Goal: Task Accomplishment & Management: Complete application form

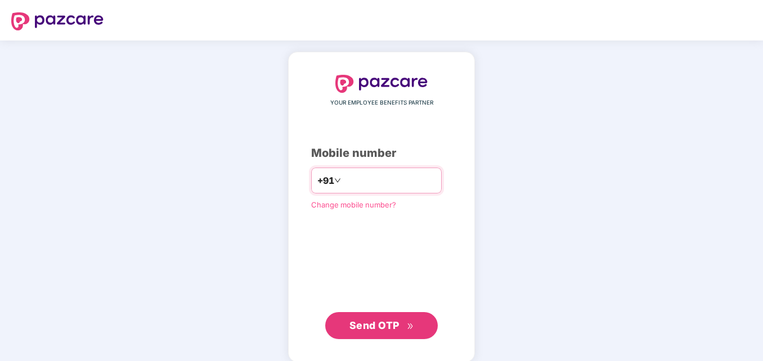
click at [343, 178] on input "**********" at bounding box center [389, 181] width 92 height 18
type input "**********"
click at [353, 334] on button "Send OTP" at bounding box center [381, 325] width 112 height 27
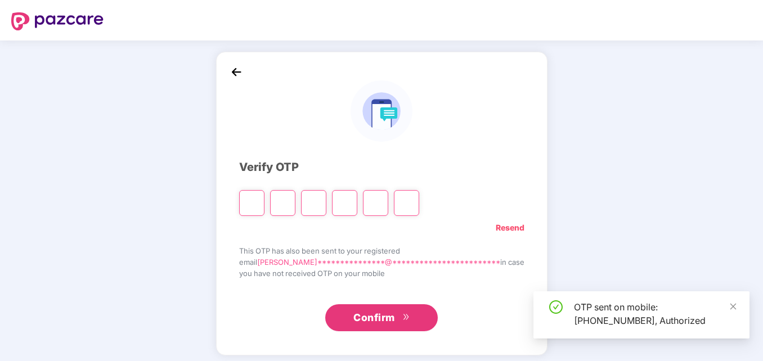
click at [264, 196] on input "Please enter verification code. Digit 1" at bounding box center [251, 203] width 25 height 26
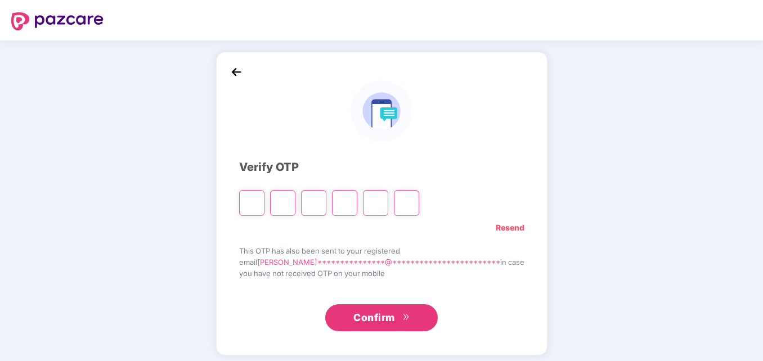
type input "*"
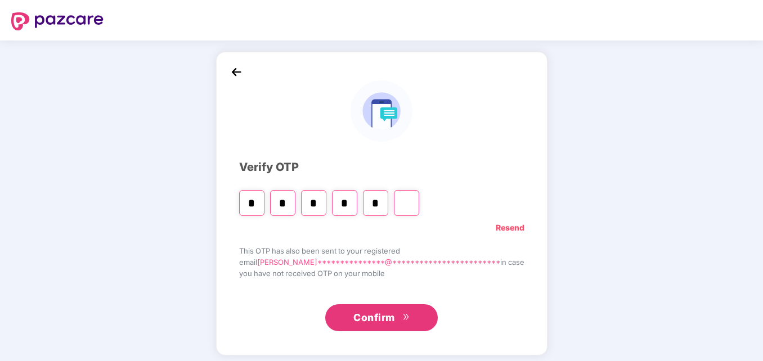
type input "*"
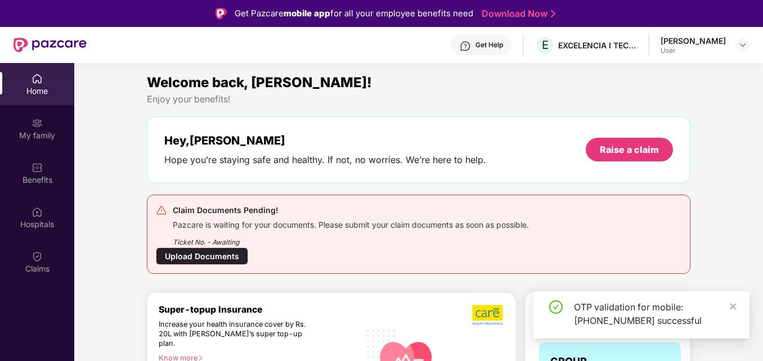
click at [255, 231] on div "Ticket No. - Awaiting" at bounding box center [351, 238] width 356 height 17
click at [317, 233] on div "Ticket No. - Awaiting" at bounding box center [351, 238] width 356 height 17
click at [219, 257] on div "Upload Documents" at bounding box center [202, 255] width 92 height 17
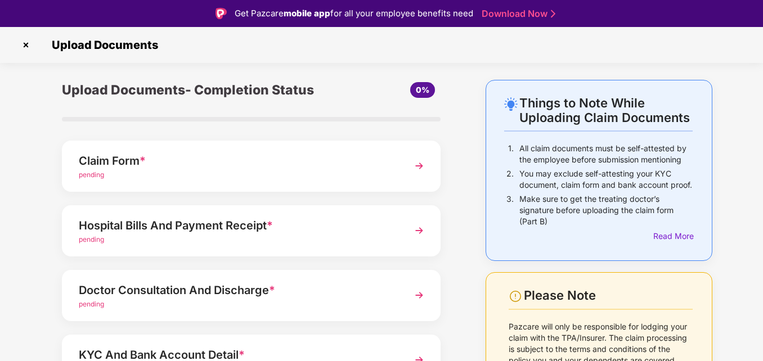
click at [413, 163] on img at bounding box center [419, 166] width 20 height 20
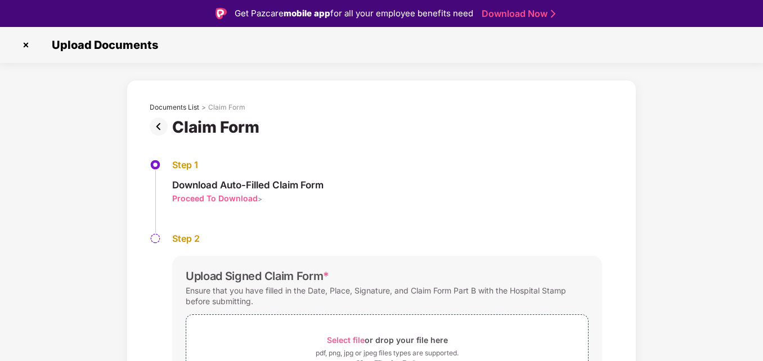
scroll to position [74, 0]
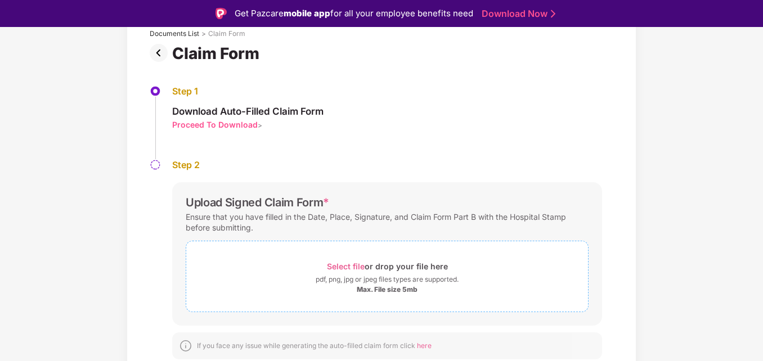
click at [352, 267] on span "Select file" at bounding box center [346, 267] width 38 height 10
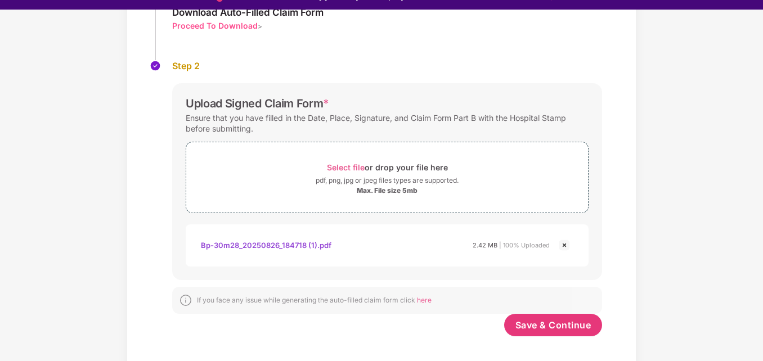
scroll to position [27, 0]
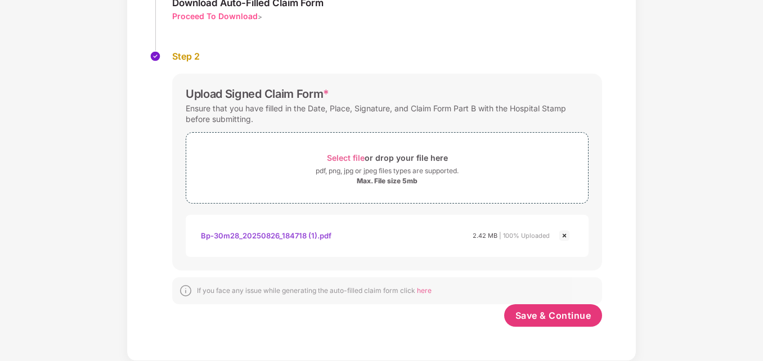
click at [266, 236] on div "Bp-30m28_20250826_184718 (1).pdf" at bounding box center [266, 235] width 130 height 19
click at [556, 313] on span "Save & Continue" at bounding box center [553, 315] width 76 height 12
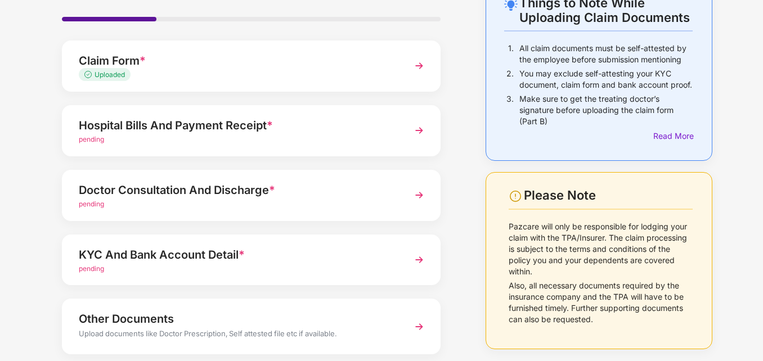
scroll to position [56, 0]
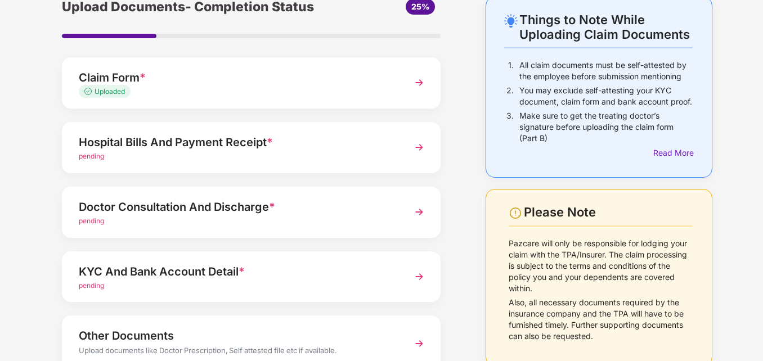
click at [418, 148] on img at bounding box center [419, 147] width 20 height 20
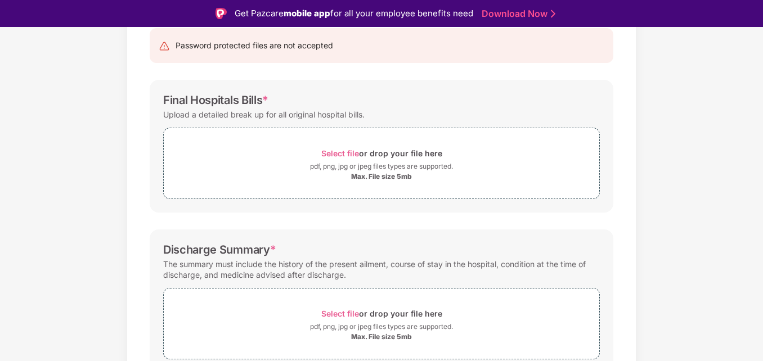
scroll to position [266, 0]
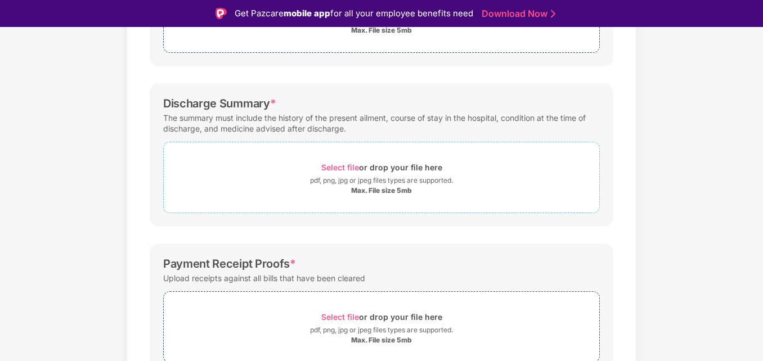
click at [342, 168] on span "Select file" at bounding box center [340, 168] width 38 height 10
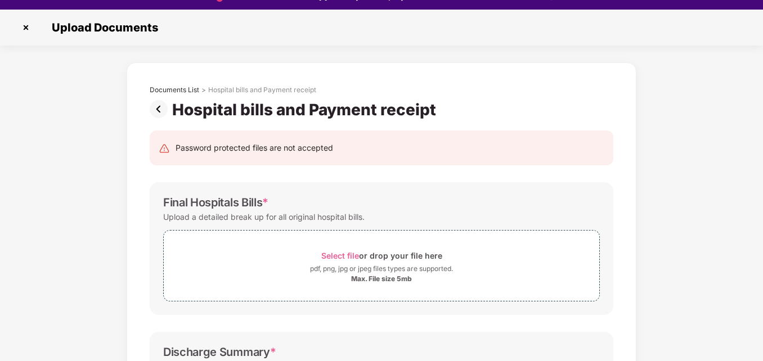
scroll to position [27, 0]
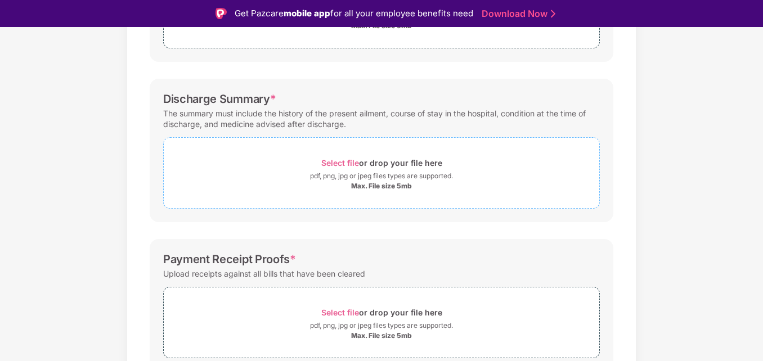
scroll to position [281, 0]
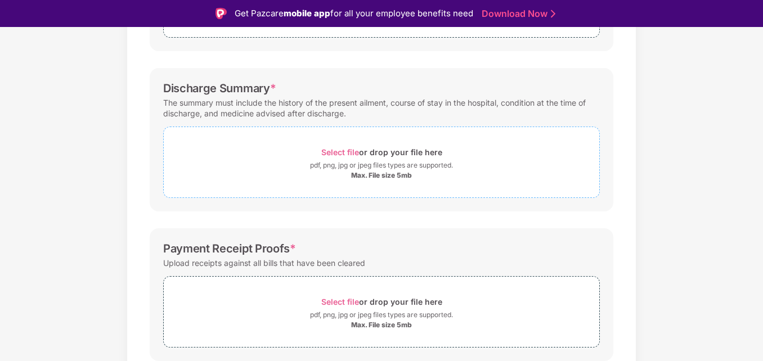
click at [346, 152] on span "Select file" at bounding box center [340, 152] width 38 height 10
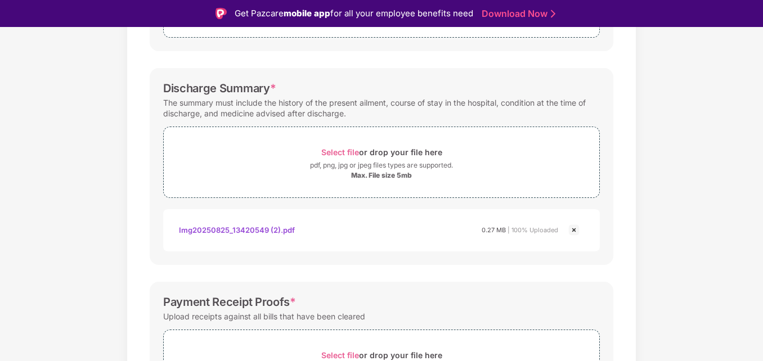
click at [258, 229] on div "Img20250825_13420549 (2).pdf" at bounding box center [237, 229] width 116 height 19
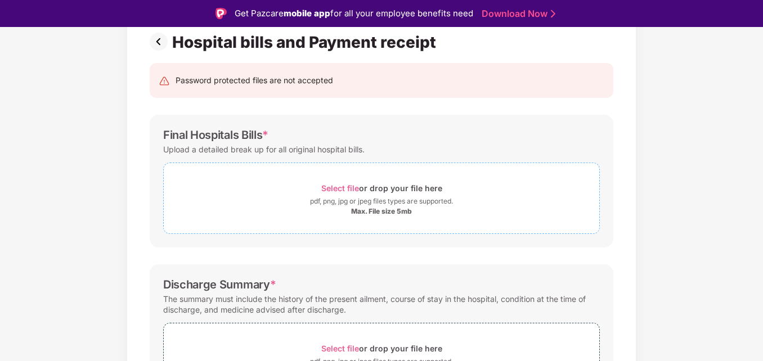
scroll to position [112, 0]
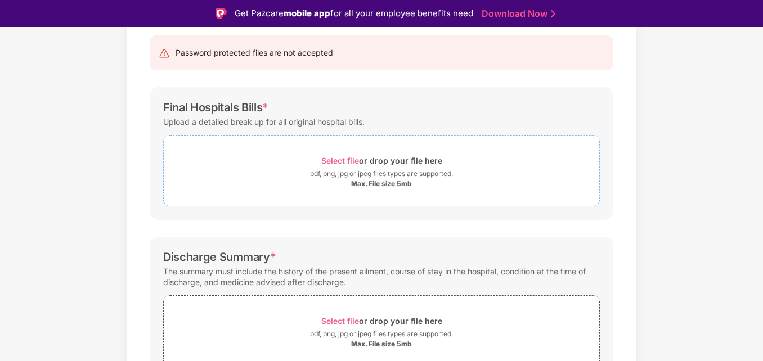
click at [340, 163] on span "Select file" at bounding box center [340, 161] width 38 height 10
click at [337, 153] on div "Select file or drop your file here" at bounding box center [381, 160] width 121 height 15
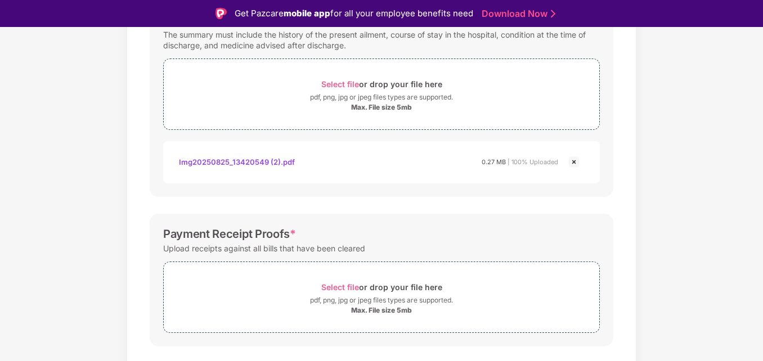
scroll to position [429, 0]
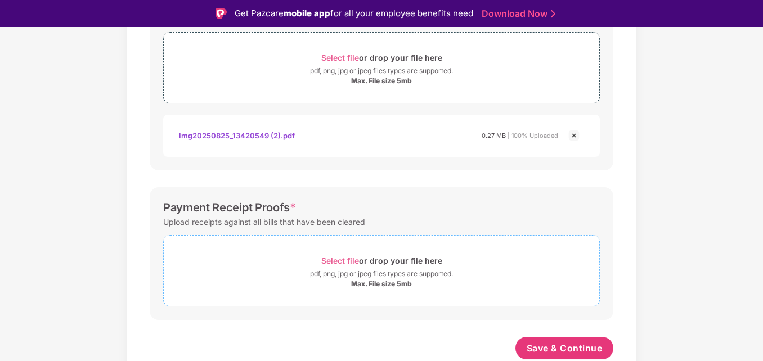
click at [330, 258] on span "Select file" at bounding box center [340, 261] width 38 height 10
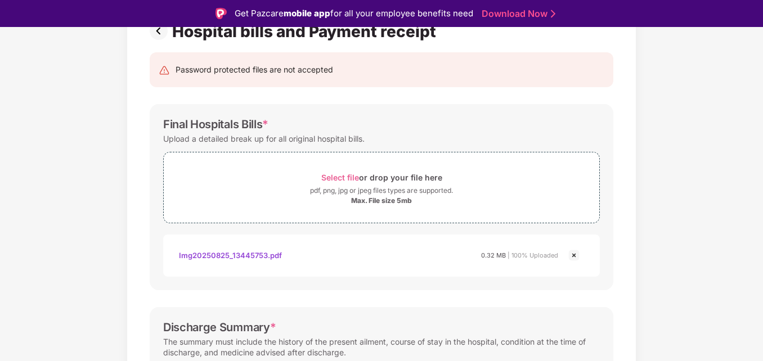
scroll to position [0, 0]
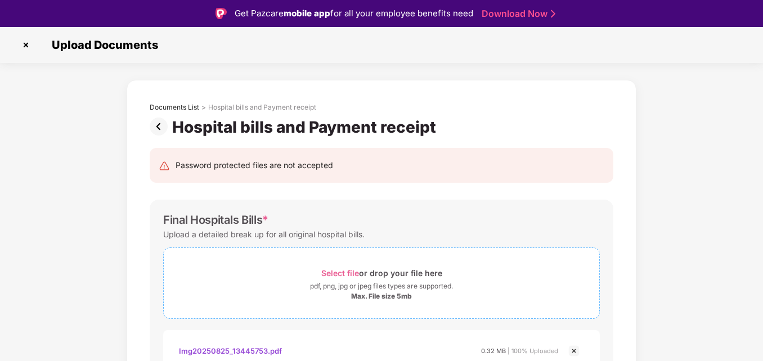
click at [340, 268] on div "Select file or drop your file here" at bounding box center [381, 272] width 121 height 15
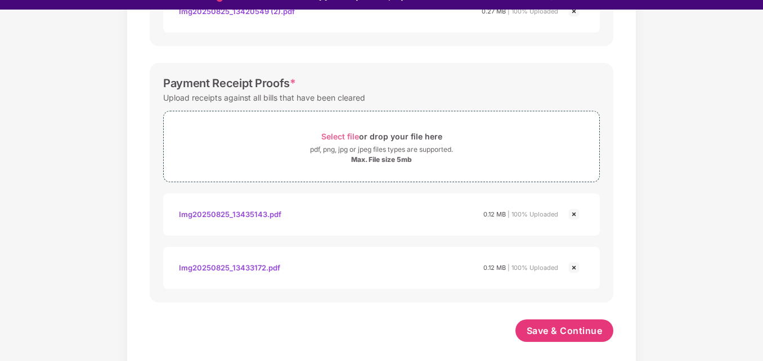
scroll to position [27, 0]
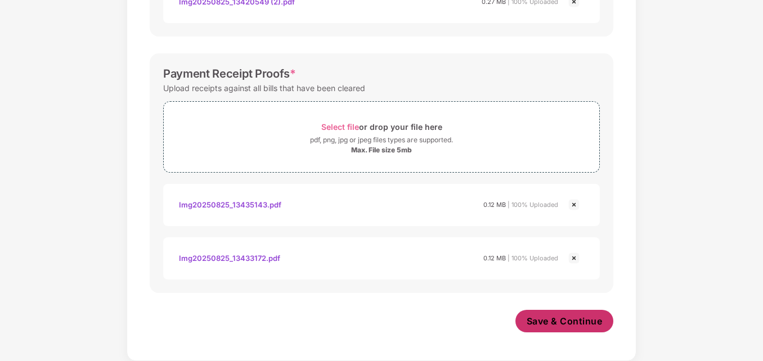
click at [526, 321] on span "Save & Continue" at bounding box center [564, 321] width 76 height 12
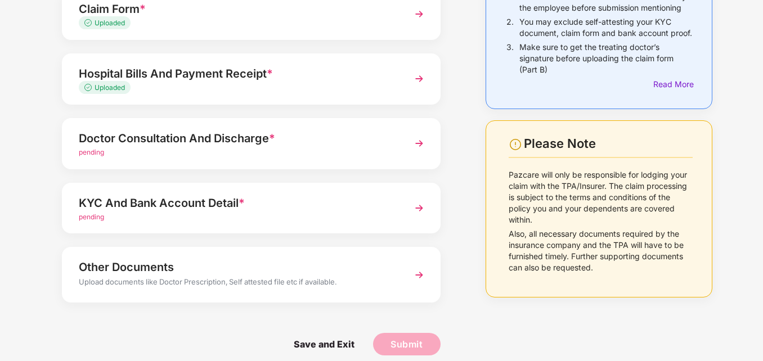
scroll to position [136, 0]
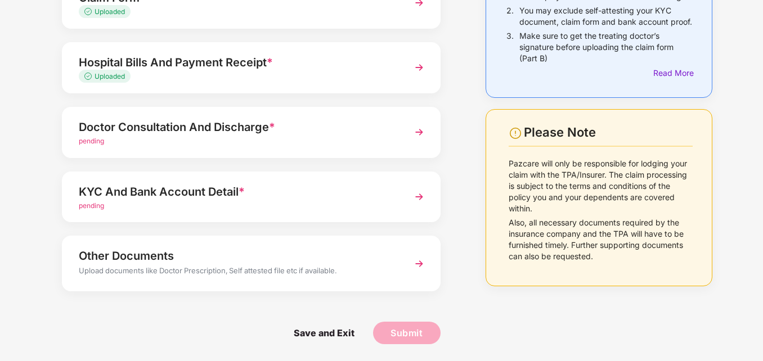
click at [420, 133] on img at bounding box center [419, 132] width 20 height 20
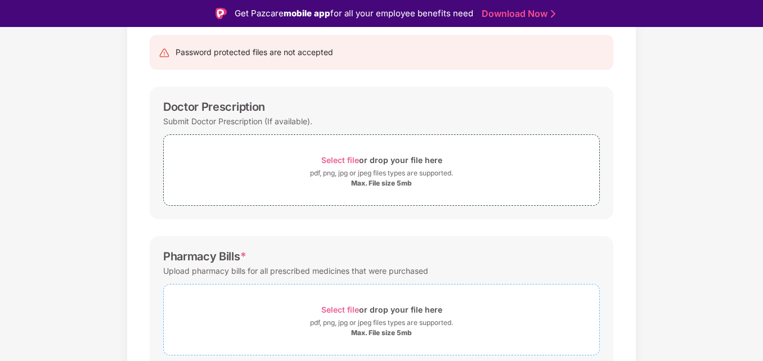
scroll to position [97, 0]
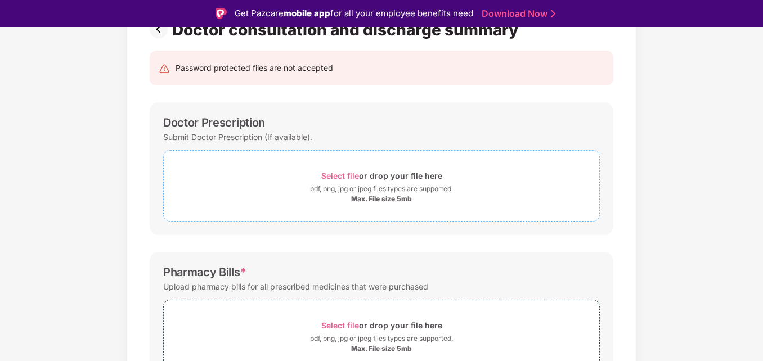
click at [346, 175] on span "Select file" at bounding box center [340, 176] width 38 height 10
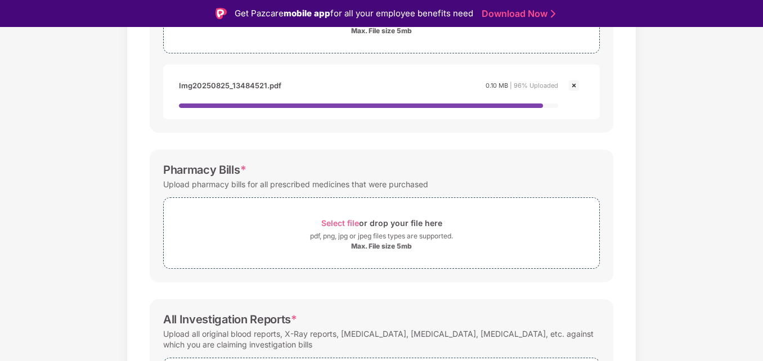
scroll to position [266, 0]
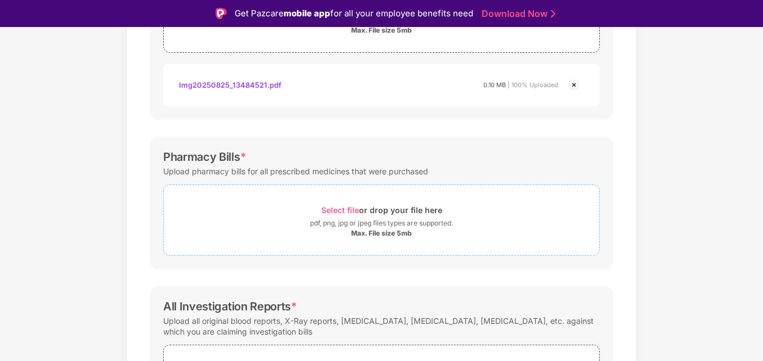
click at [342, 217] on div "Select file or drop your file here" at bounding box center [381, 209] width 121 height 15
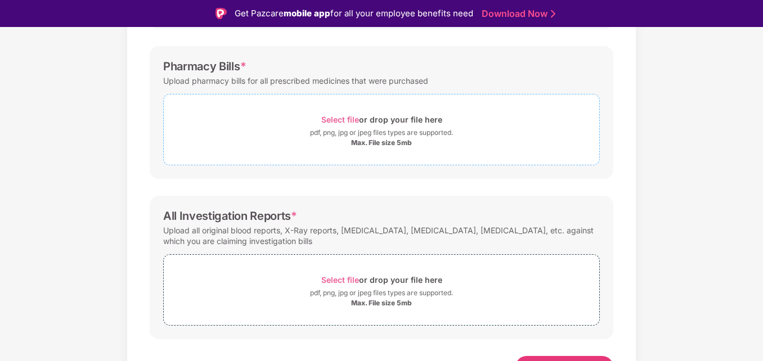
scroll to position [376, 0]
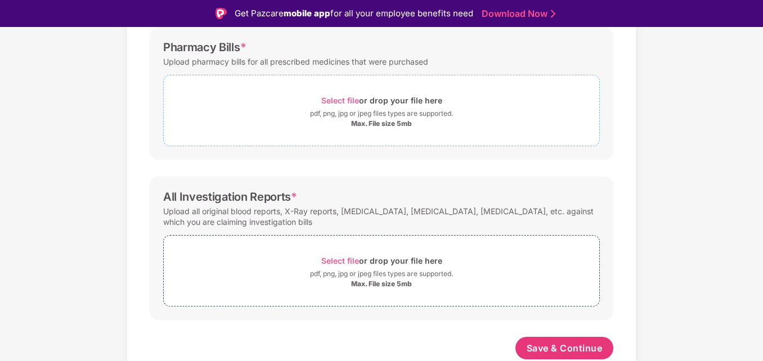
click at [355, 98] on span "Select file" at bounding box center [340, 101] width 38 height 10
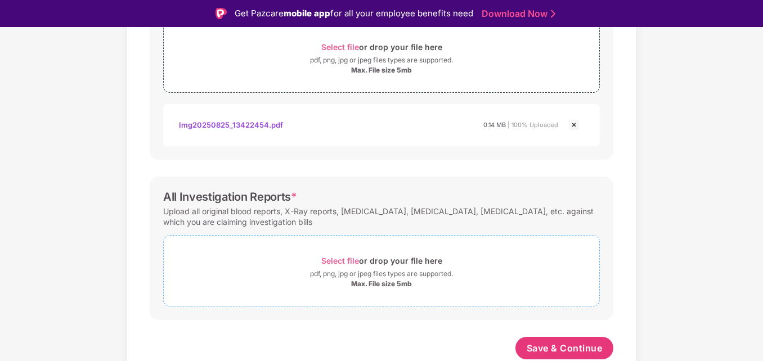
scroll to position [429, 0]
click at [345, 260] on span "Select file" at bounding box center [340, 261] width 38 height 10
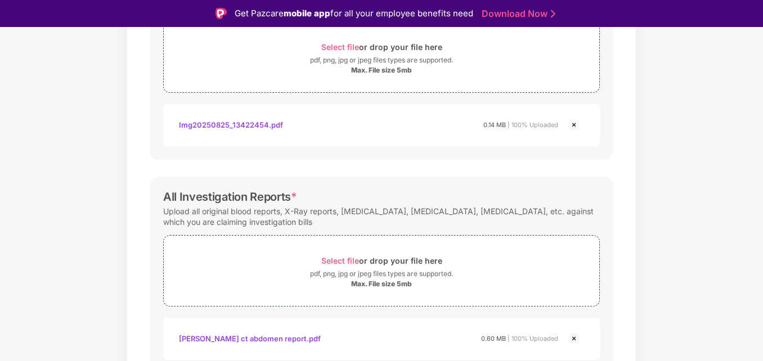
scroll to position [483, 0]
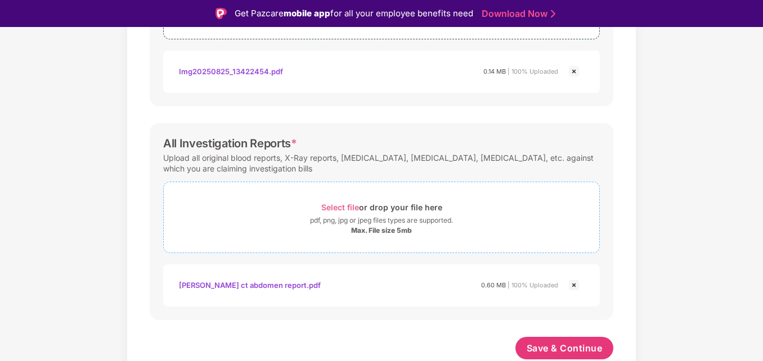
click at [340, 203] on span "Select file" at bounding box center [340, 207] width 38 height 10
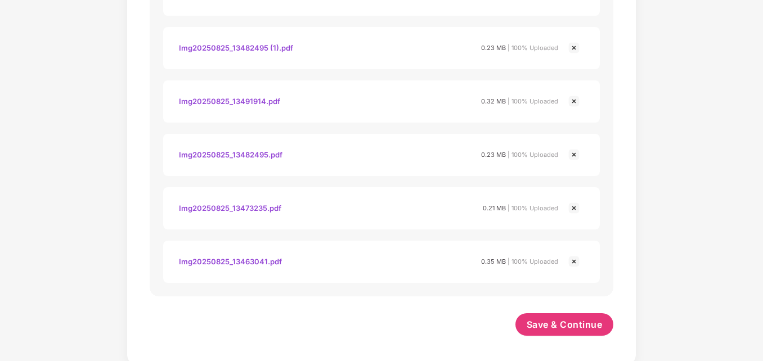
scroll to position [750, 0]
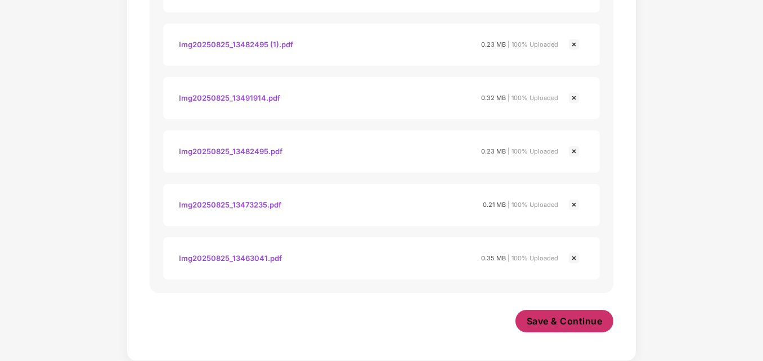
click at [558, 326] on span "Save & Continue" at bounding box center [564, 321] width 76 height 12
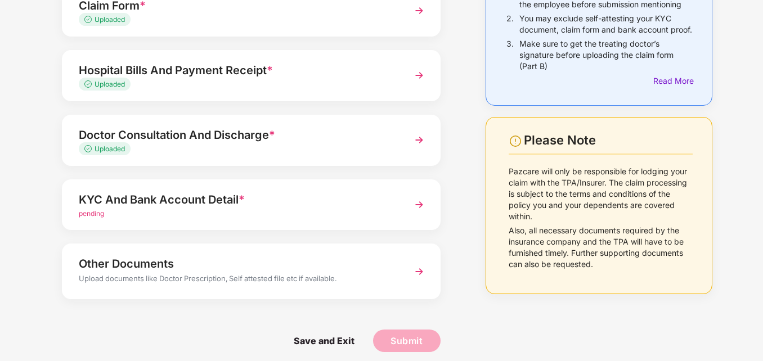
scroll to position [136, 0]
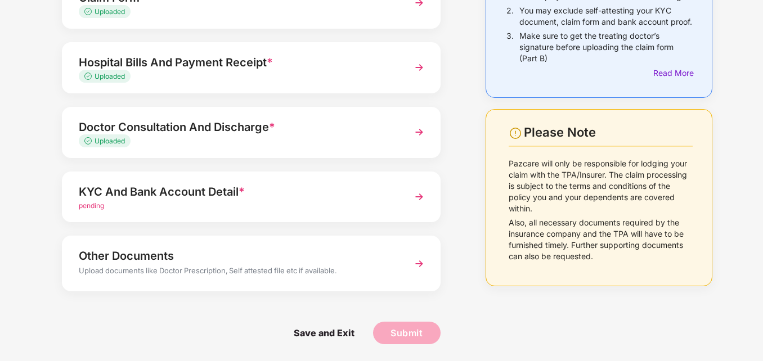
click at [417, 195] on img at bounding box center [419, 197] width 20 height 20
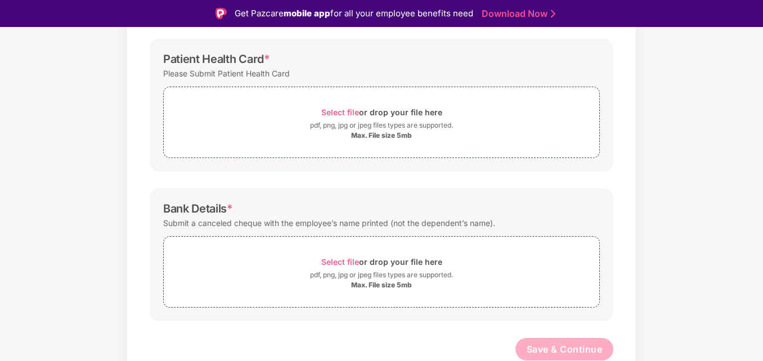
scroll to position [312, 0]
click at [347, 256] on div "Select file or drop your file here" at bounding box center [381, 260] width 121 height 15
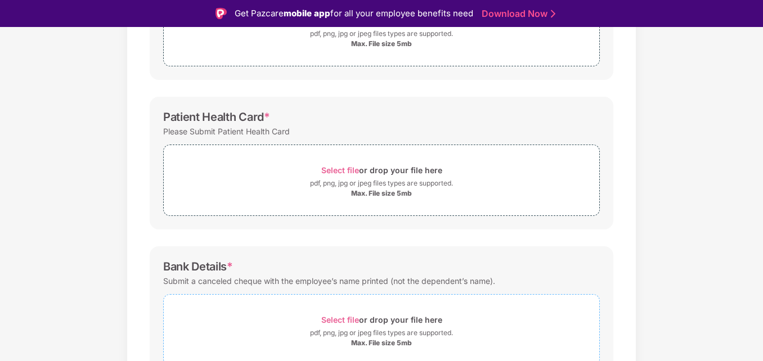
scroll to position [84, 0]
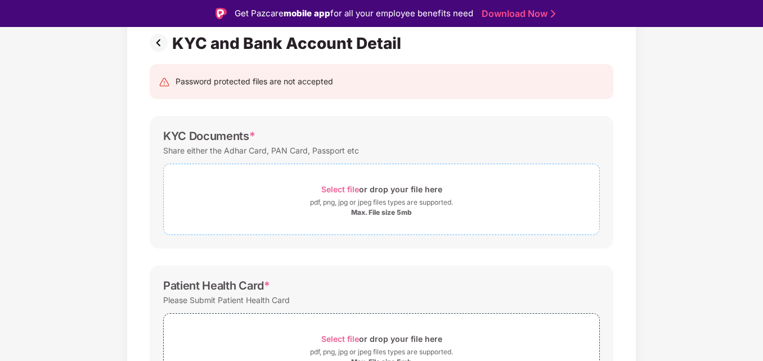
click at [340, 187] on span "Select file" at bounding box center [340, 189] width 38 height 10
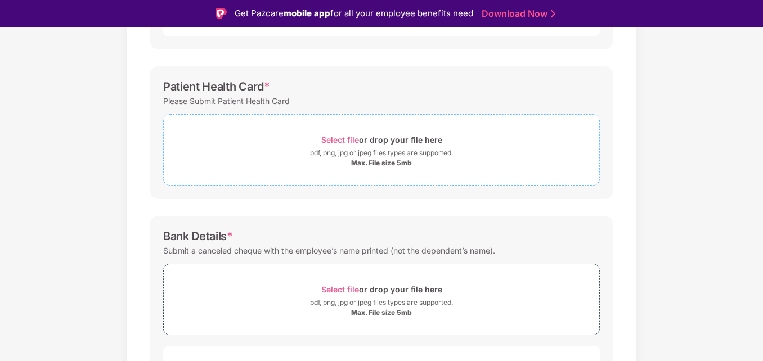
scroll to position [309, 0]
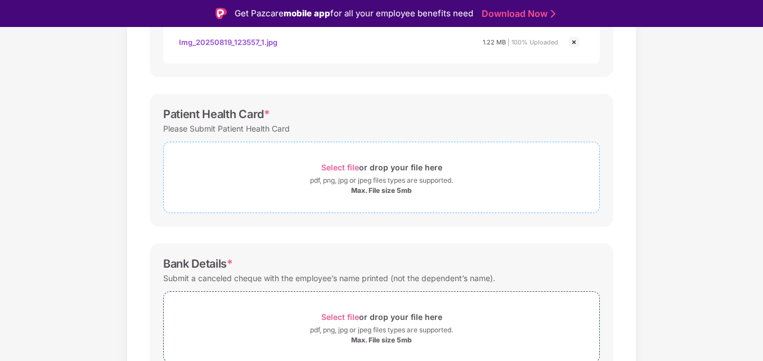
click at [341, 164] on span "Select file" at bounding box center [340, 168] width 38 height 10
click at [351, 167] on span "Select file" at bounding box center [340, 168] width 38 height 10
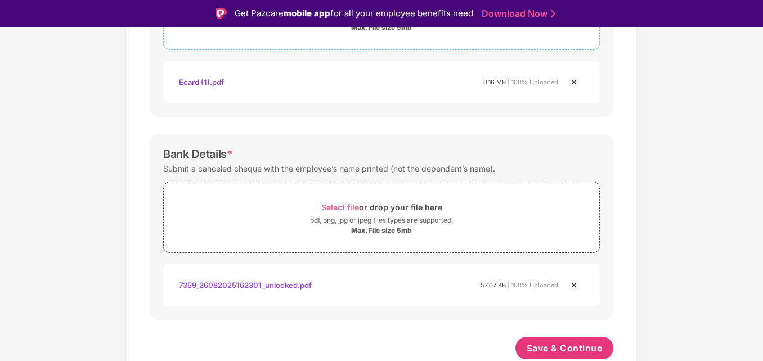
scroll to position [472, 0]
click at [549, 343] on span "Save & Continue" at bounding box center [564, 348] width 76 height 12
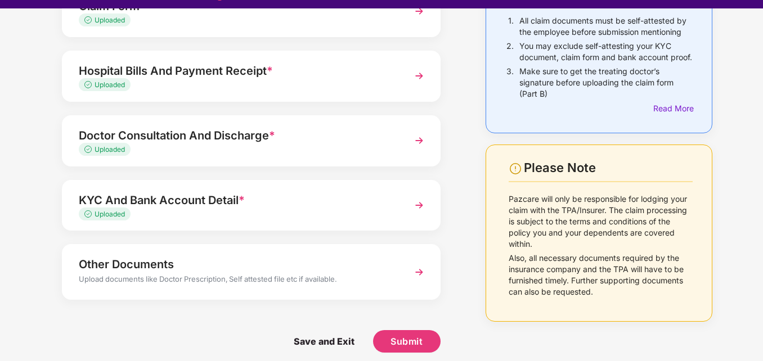
scroll to position [27, 0]
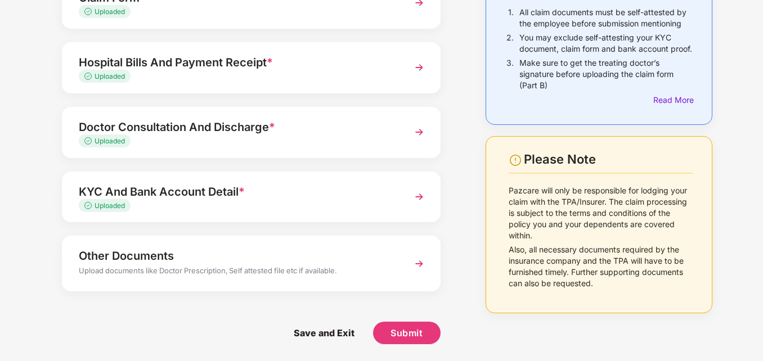
click at [418, 262] on img at bounding box center [419, 264] width 20 height 20
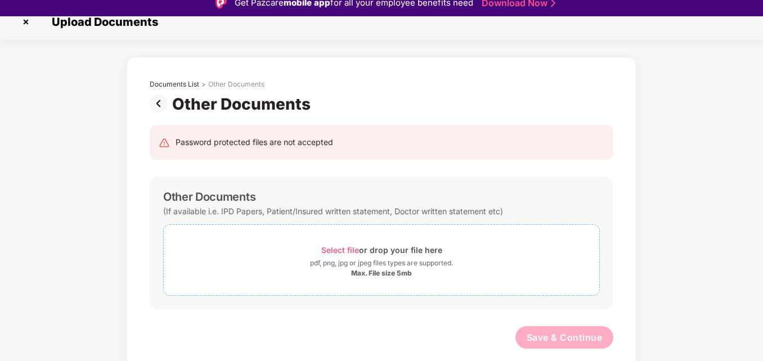
scroll to position [27, 0]
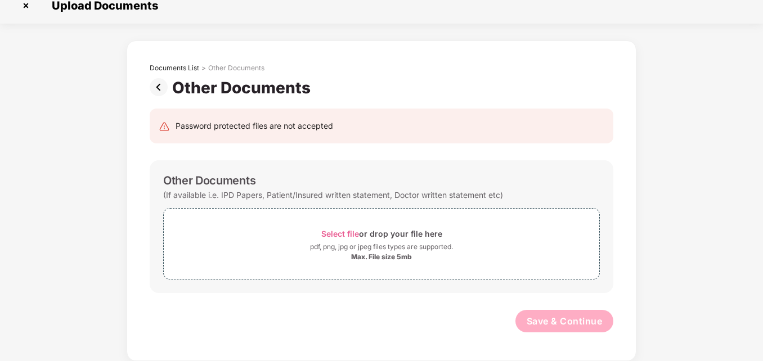
click at [18, 6] on img at bounding box center [26, 6] width 18 height 18
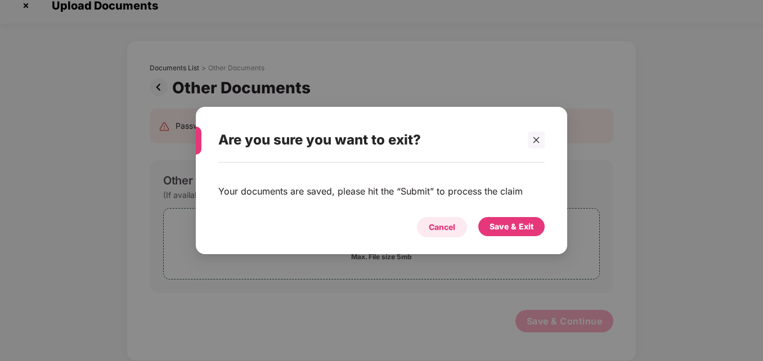
click at [453, 226] on div "Cancel" at bounding box center [442, 227] width 26 height 12
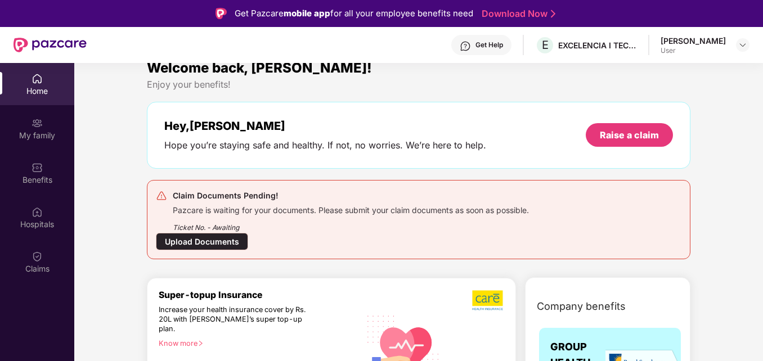
scroll to position [56, 0]
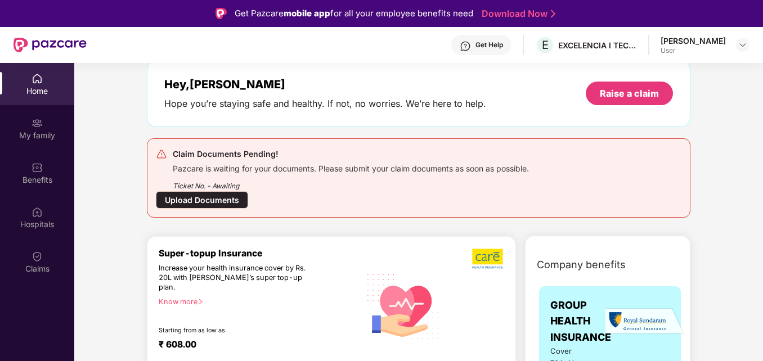
click at [202, 197] on div "Upload Documents" at bounding box center [202, 199] width 92 height 17
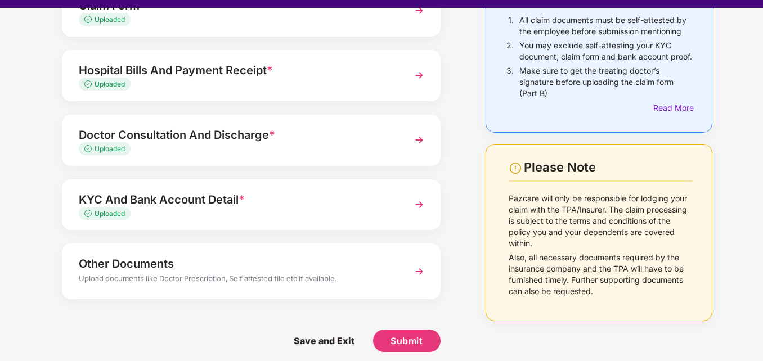
scroll to position [27, 0]
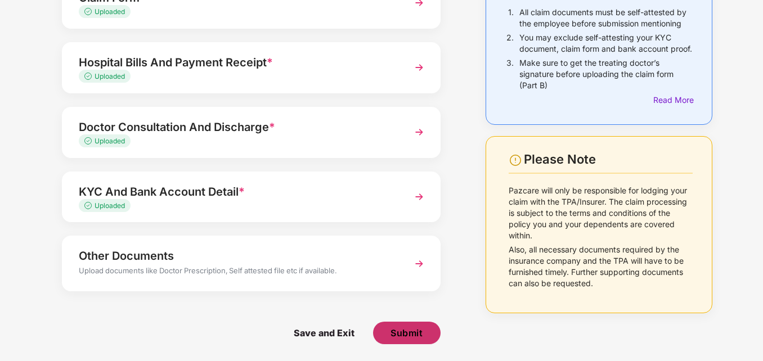
click at [417, 330] on span "Submit" at bounding box center [406, 333] width 32 height 12
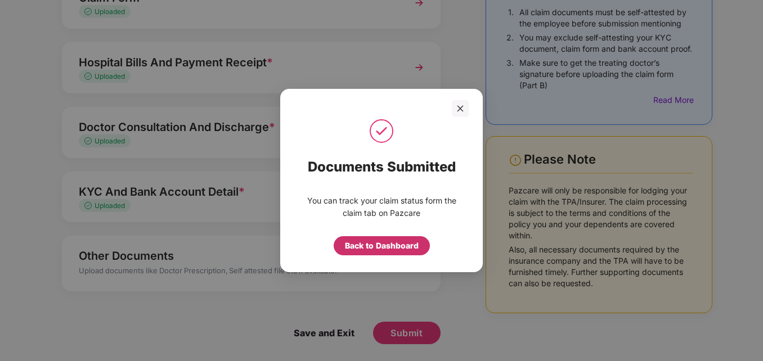
click at [378, 244] on div "Back to Dashboard" at bounding box center [382, 246] width 74 height 12
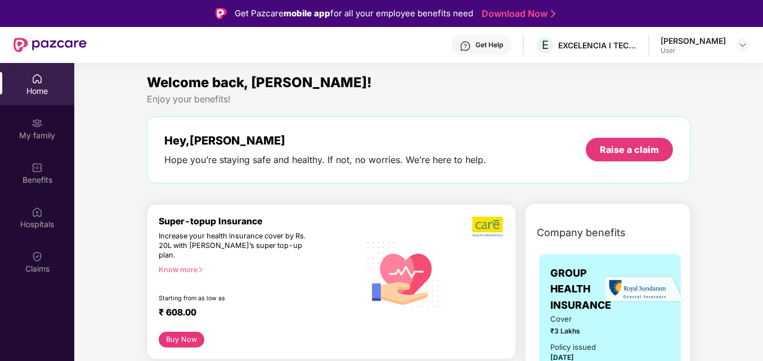
click at [327, 156] on div "Hope you’re staying safe and healthy. If not, no worries. We’re here to help." at bounding box center [325, 160] width 322 height 12
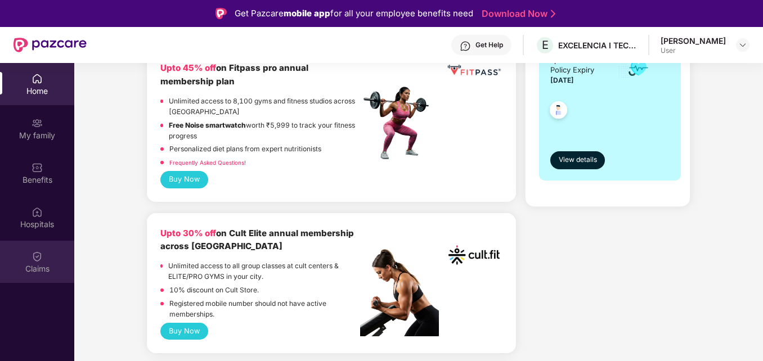
scroll to position [337, 0]
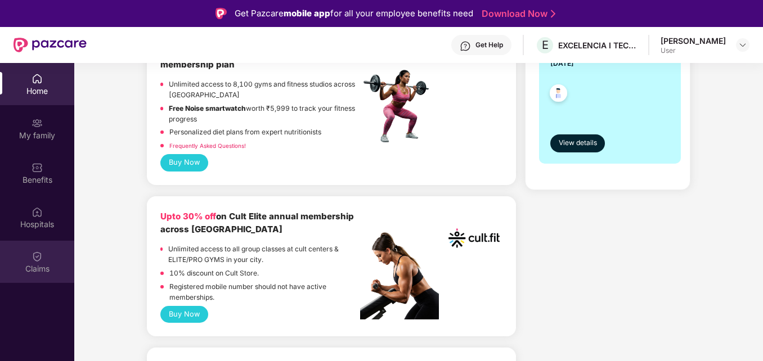
click at [42, 268] on div "Claims" at bounding box center [37, 268] width 74 height 11
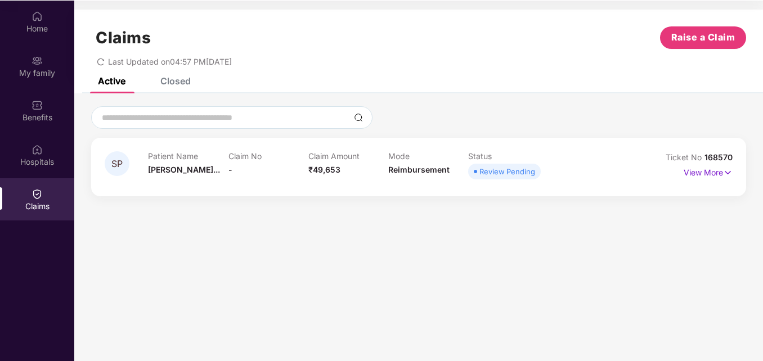
scroll to position [63, 0]
click at [725, 179] on div "View More" at bounding box center [707, 172] width 49 height 18
click at [727, 174] on img at bounding box center [728, 172] width 10 height 12
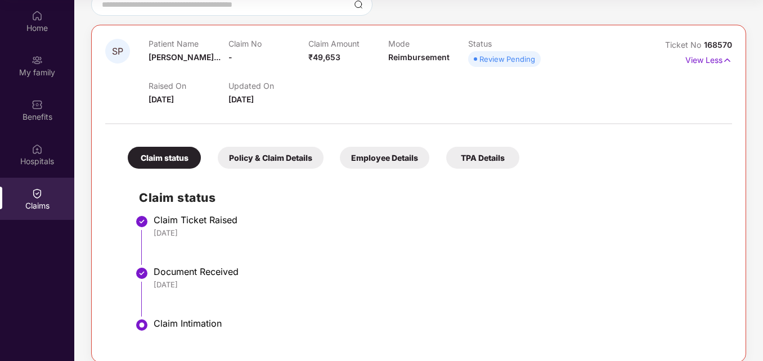
scroll to position [125, 0]
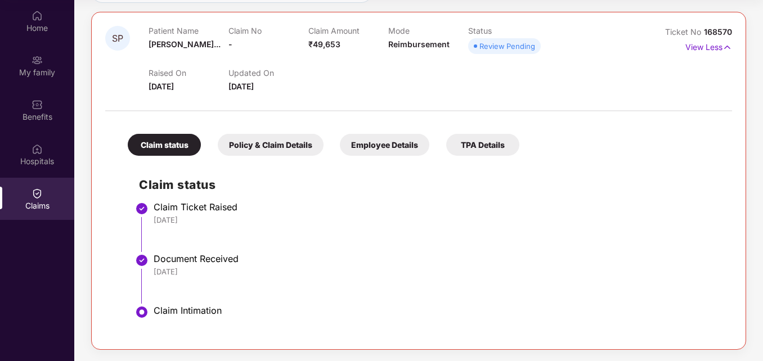
click at [273, 147] on div "Policy & Claim Details" at bounding box center [271, 145] width 106 height 22
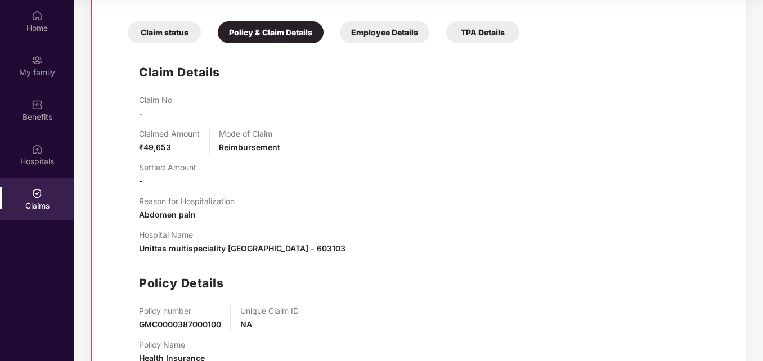
scroll to position [276, 0]
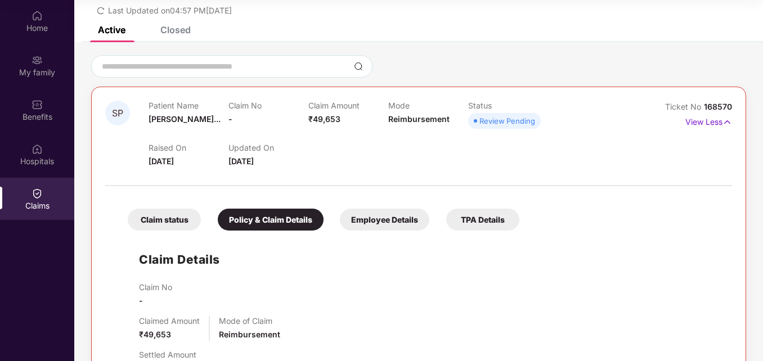
click at [363, 221] on div "Employee Details" at bounding box center [384, 220] width 89 height 22
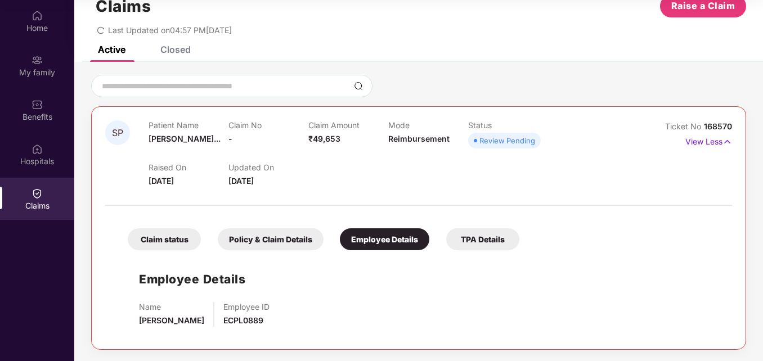
click at [475, 241] on div "TPA Details" at bounding box center [482, 239] width 73 height 22
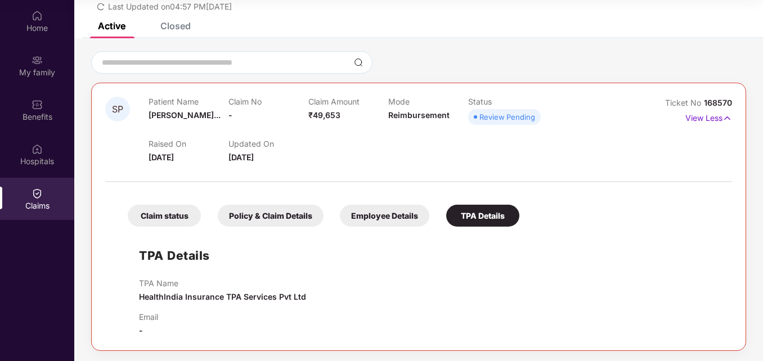
scroll to position [56, 0]
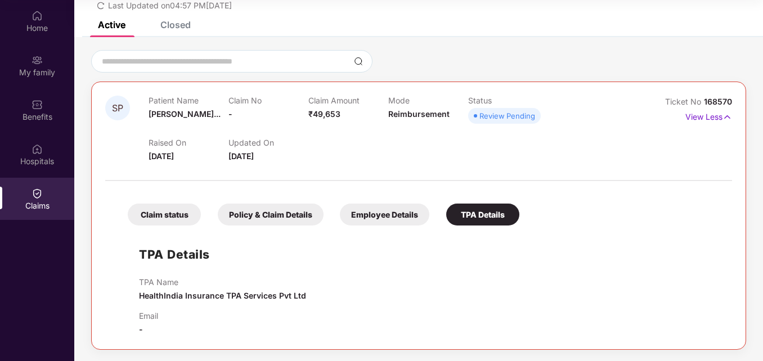
click at [363, 211] on div "Employee Details" at bounding box center [384, 215] width 89 height 22
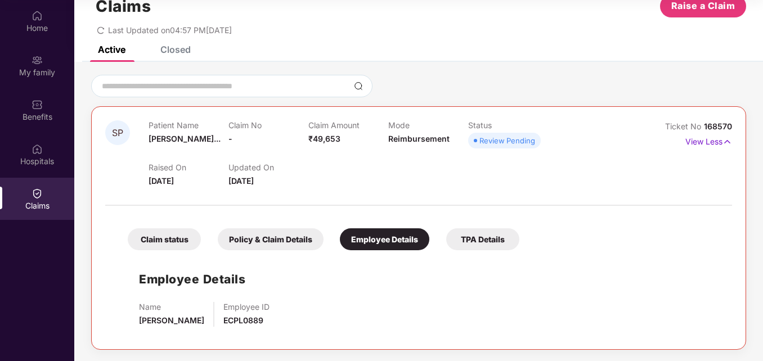
click at [272, 238] on div "Policy & Claim Details" at bounding box center [271, 239] width 106 height 22
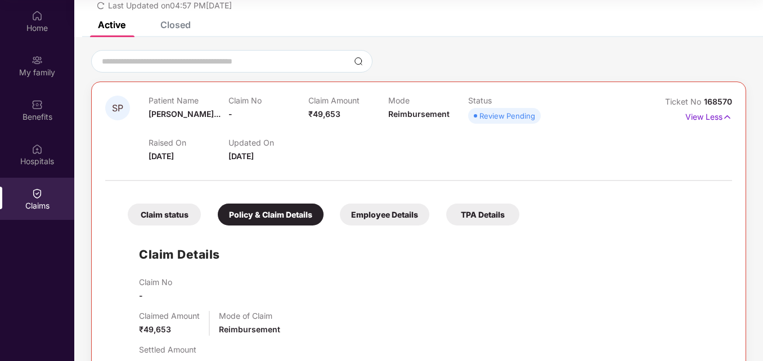
click at [177, 223] on div "Claim status" at bounding box center [164, 215] width 73 height 22
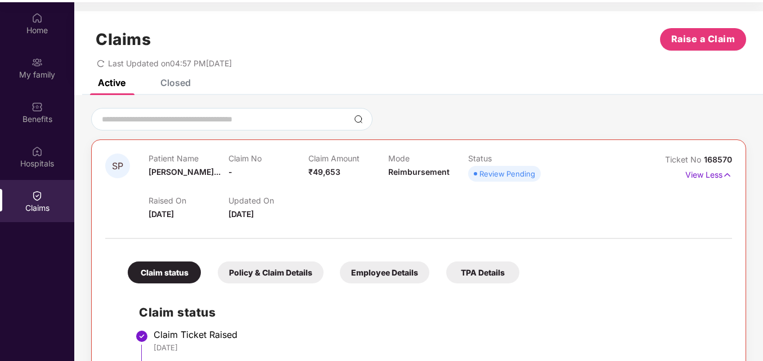
scroll to position [63, 0]
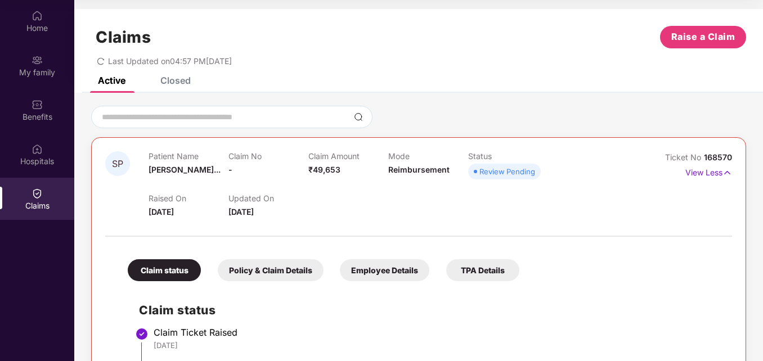
click at [516, 178] on span "Review Pending" at bounding box center [504, 172] width 73 height 16
click at [511, 174] on div "Review Pending" at bounding box center [507, 171] width 56 height 11
click at [423, 204] on div "Raised On 25 Aug 2025 Updated On 26 Aug 2025" at bounding box center [387, 200] width 479 height 36
click at [330, 224] on div at bounding box center [418, 231] width 626 height 24
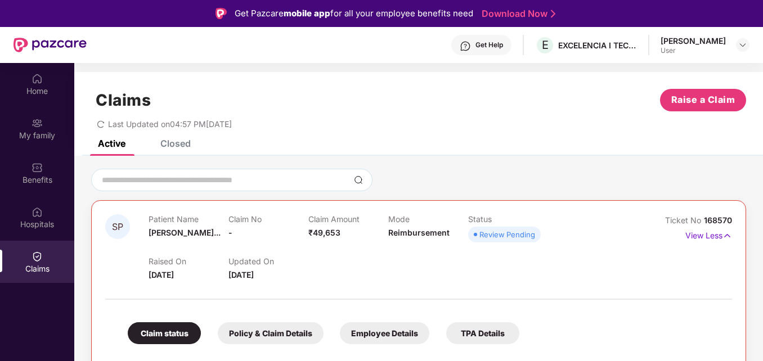
click at [182, 141] on div "Closed" at bounding box center [175, 143] width 30 height 11
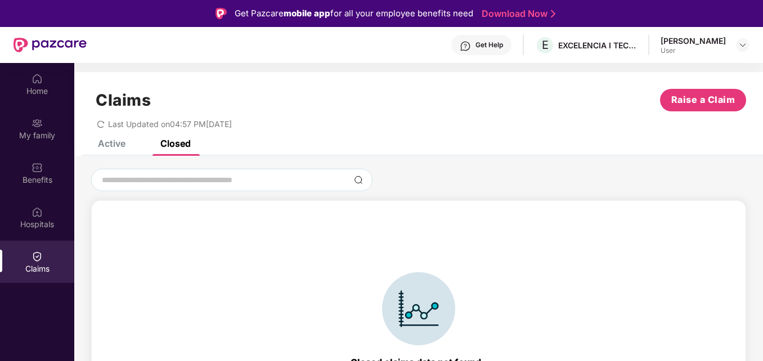
click at [118, 147] on div "Active" at bounding box center [112, 143] width 28 height 11
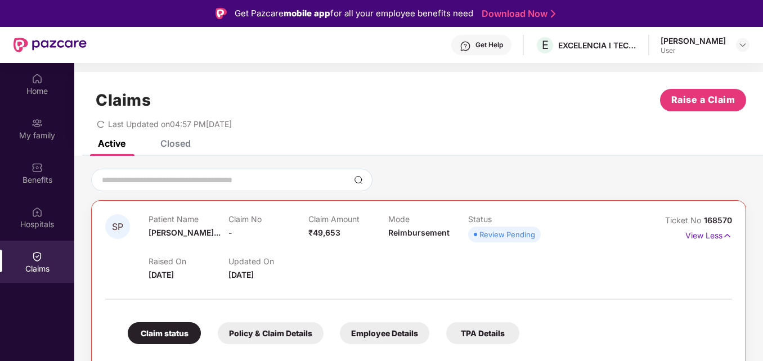
click at [106, 123] on div "Last Updated on 04:57 PM, 26 Aug 2025" at bounding box center [164, 124] width 135 height 10
click at [102, 125] on icon "redo" at bounding box center [101, 124] width 8 height 8
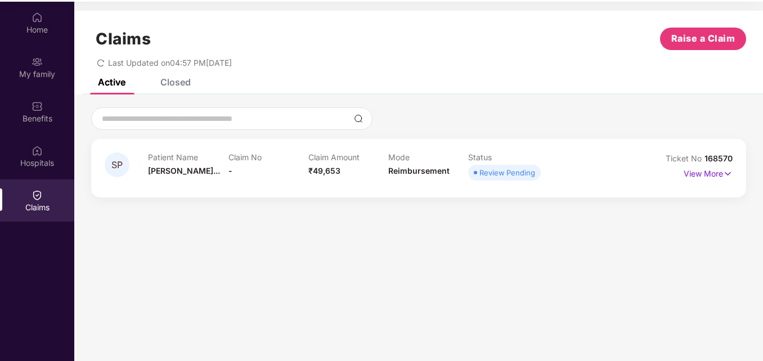
scroll to position [63, 0]
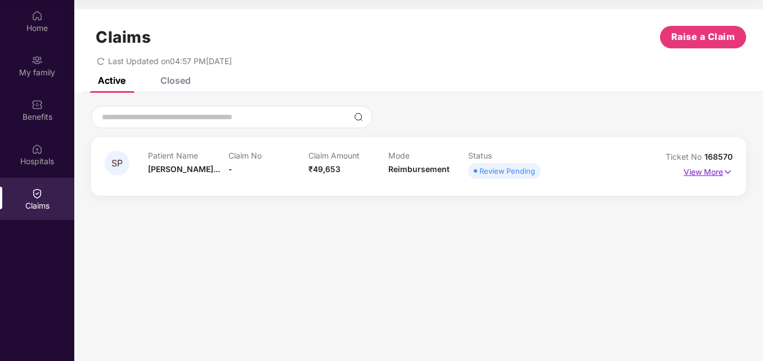
click at [728, 170] on img at bounding box center [728, 172] width 10 height 12
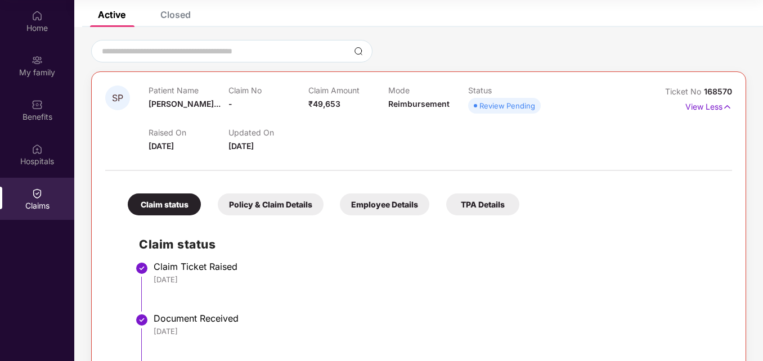
scroll to position [0, 0]
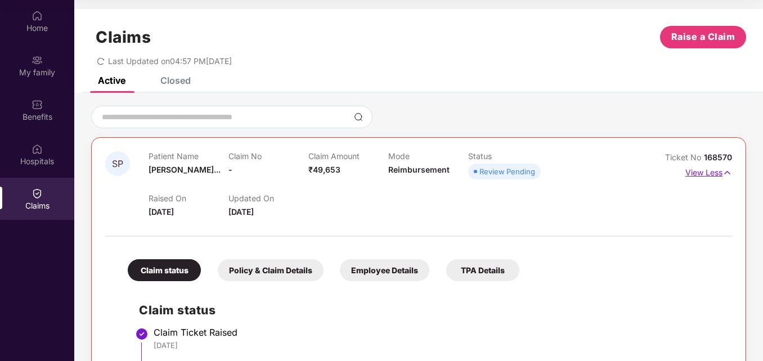
click at [719, 172] on p "View Less" at bounding box center [708, 171] width 47 height 15
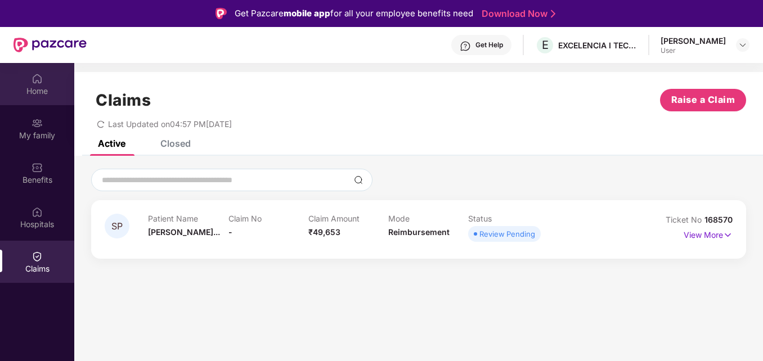
click at [41, 96] on div "Home" at bounding box center [37, 90] width 74 height 11
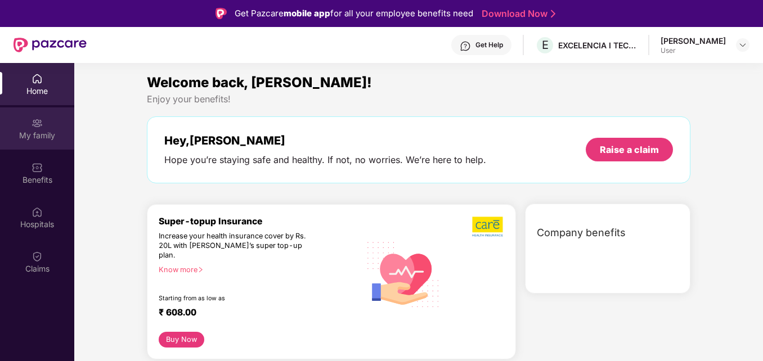
click at [41, 127] on img at bounding box center [36, 123] width 11 height 11
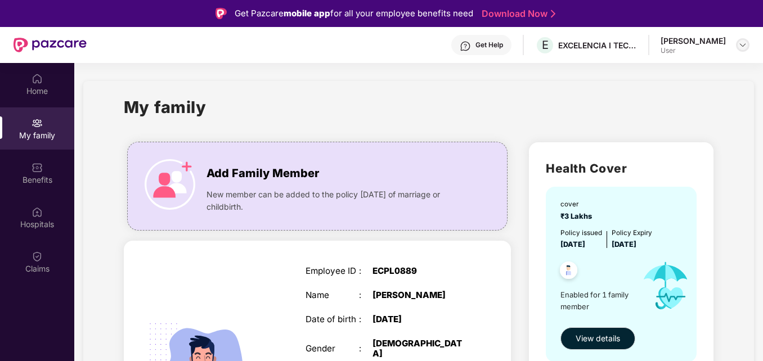
click at [743, 45] on img at bounding box center [742, 44] width 9 height 9
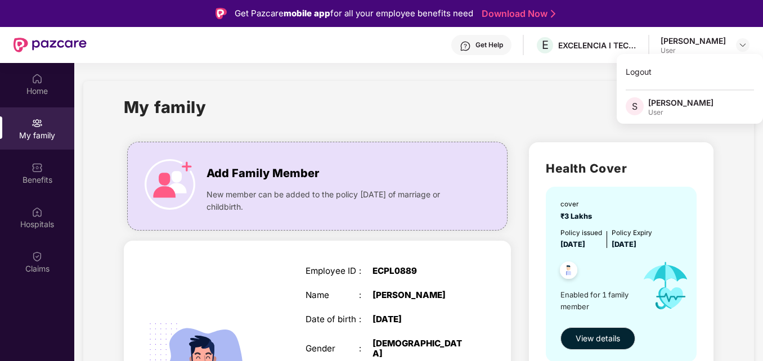
click at [552, 80] on section "My family Add Family Member New member can be added to the policy within 30 day…" at bounding box center [418, 309] width 688 height 492
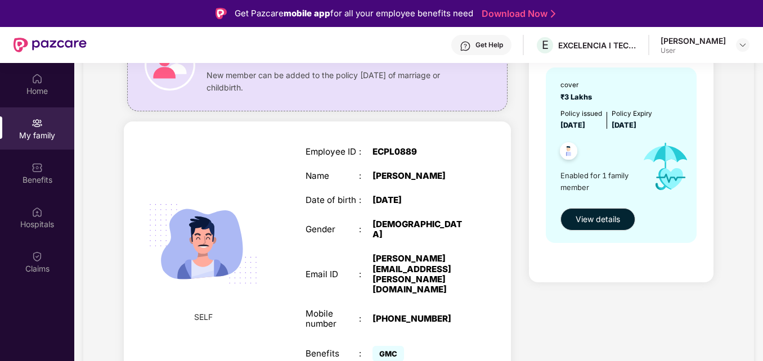
scroll to position [120, 0]
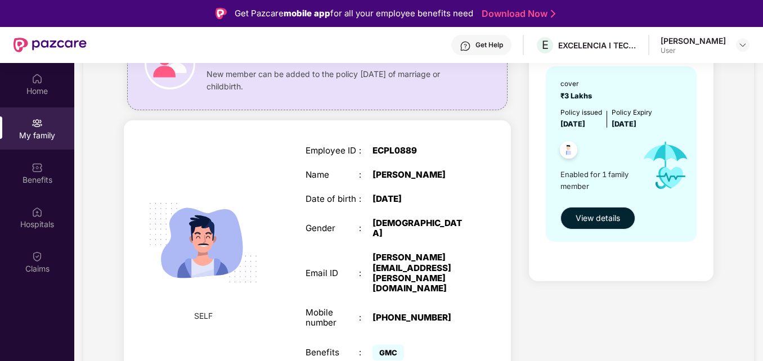
click at [605, 215] on span "View details" at bounding box center [597, 218] width 44 height 12
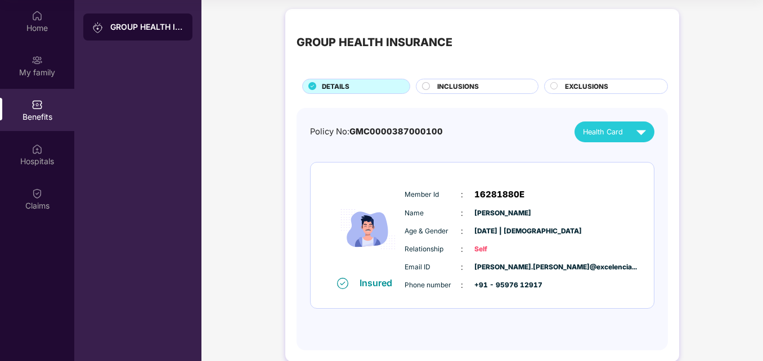
scroll to position [0, 0]
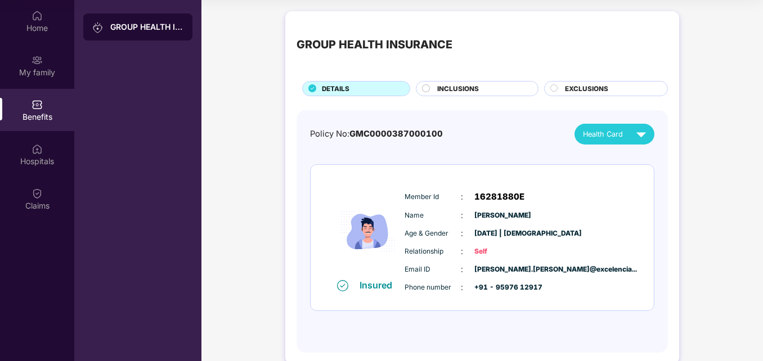
click at [479, 85] on div "INCLUSIONS" at bounding box center [481, 90] width 101 height 12
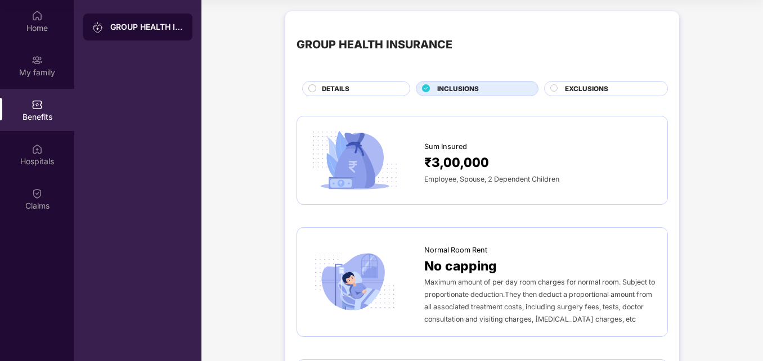
click at [511, 141] on div "Sum Insured" at bounding box center [540, 144] width 232 height 17
click at [591, 88] on span "EXCLUSIONS" at bounding box center [586, 89] width 43 height 10
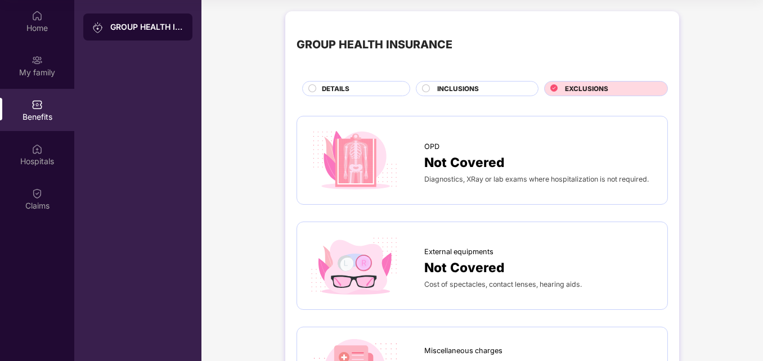
click at [363, 88] on div "DETAILS" at bounding box center [360, 90] width 88 height 12
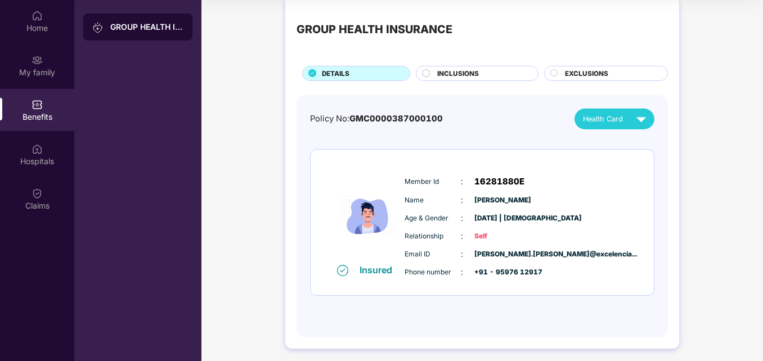
scroll to position [20, 0]
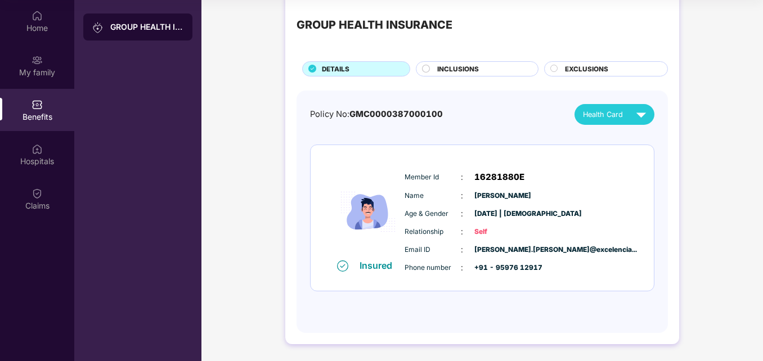
click at [358, 269] on div "Insured" at bounding box center [376, 265] width 51 height 11
click at [33, 55] on img at bounding box center [36, 60] width 11 height 11
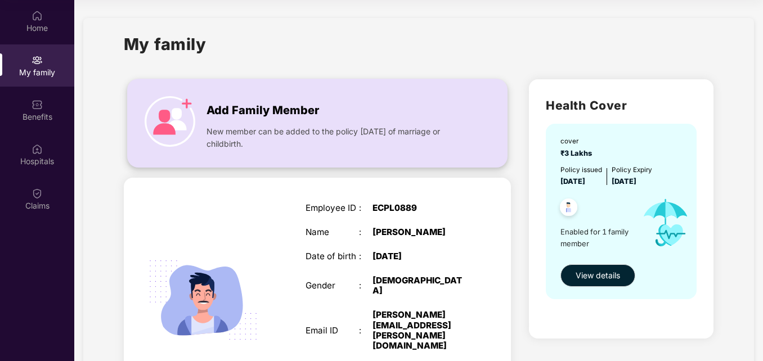
click at [165, 113] on img at bounding box center [170, 121] width 51 height 51
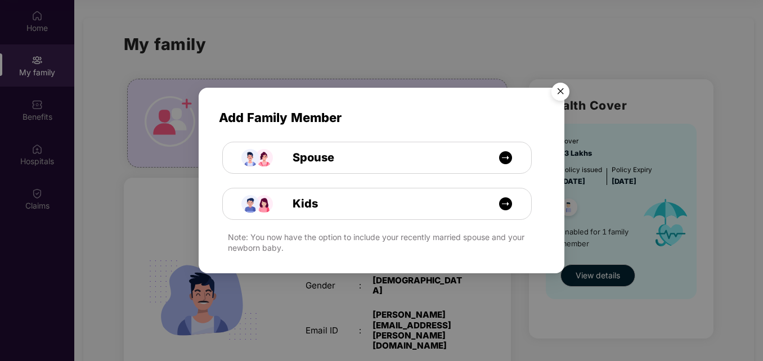
click at [566, 94] on img "Close" at bounding box center [559, 93] width 31 height 31
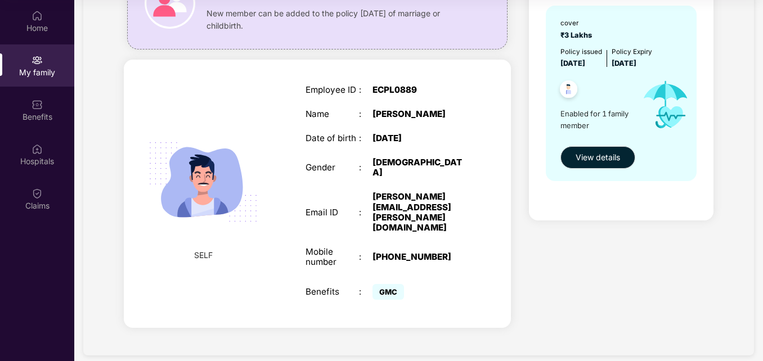
scroll to position [120, 0]
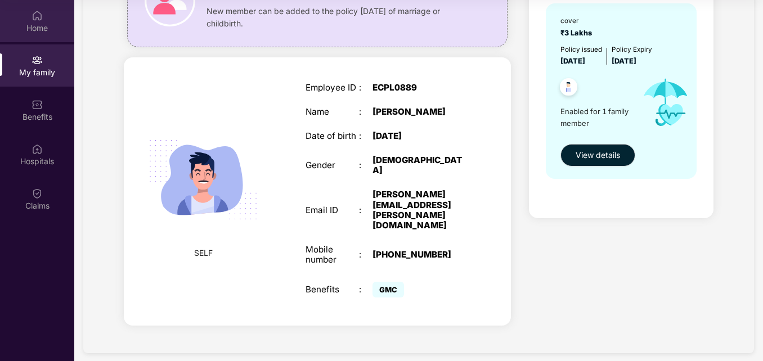
click at [47, 26] on div "Home" at bounding box center [37, 27] width 74 height 11
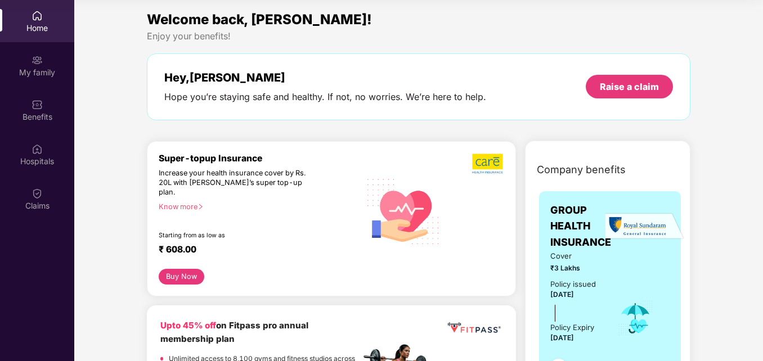
scroll to position [0, 0]
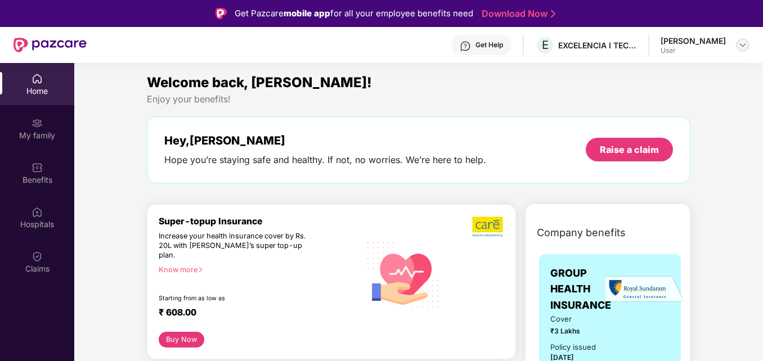
click at [745, 42] on img at bounding box center [742, 44] width 9 height 9
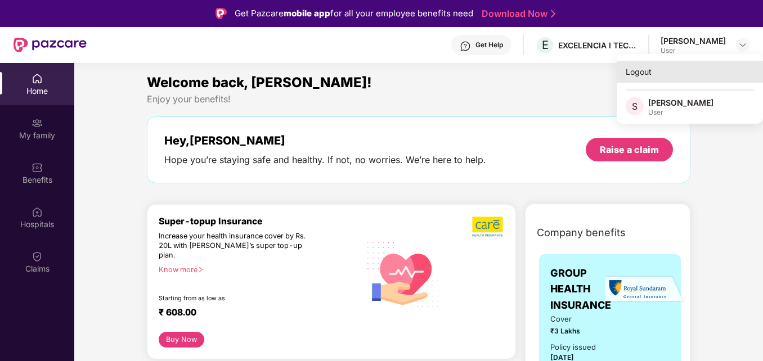
click at [657, 72] on div "Logout" at bounding box center [689, 72] width 146 height 22
